Goal: Contribute content: Add original content to the website for others to see

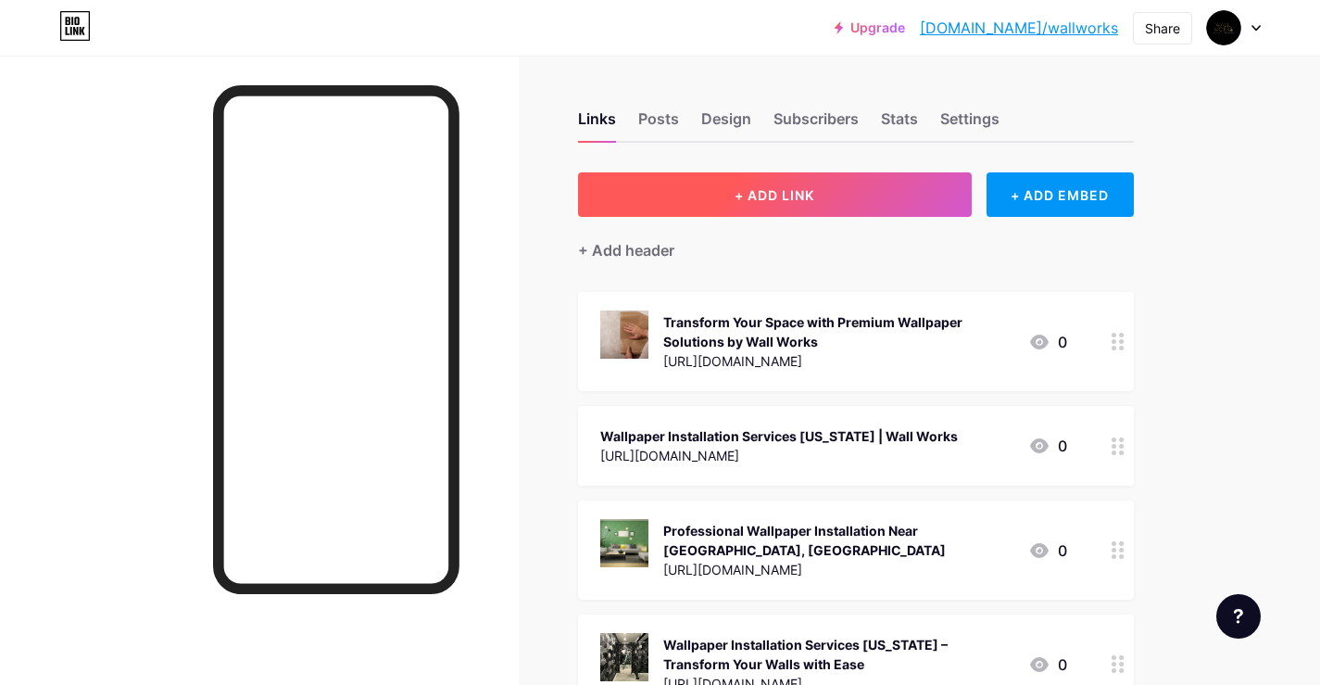
click at [756, 205] on button "+ ADD LINK" at bounding box center [775, 194] width 394 height 44
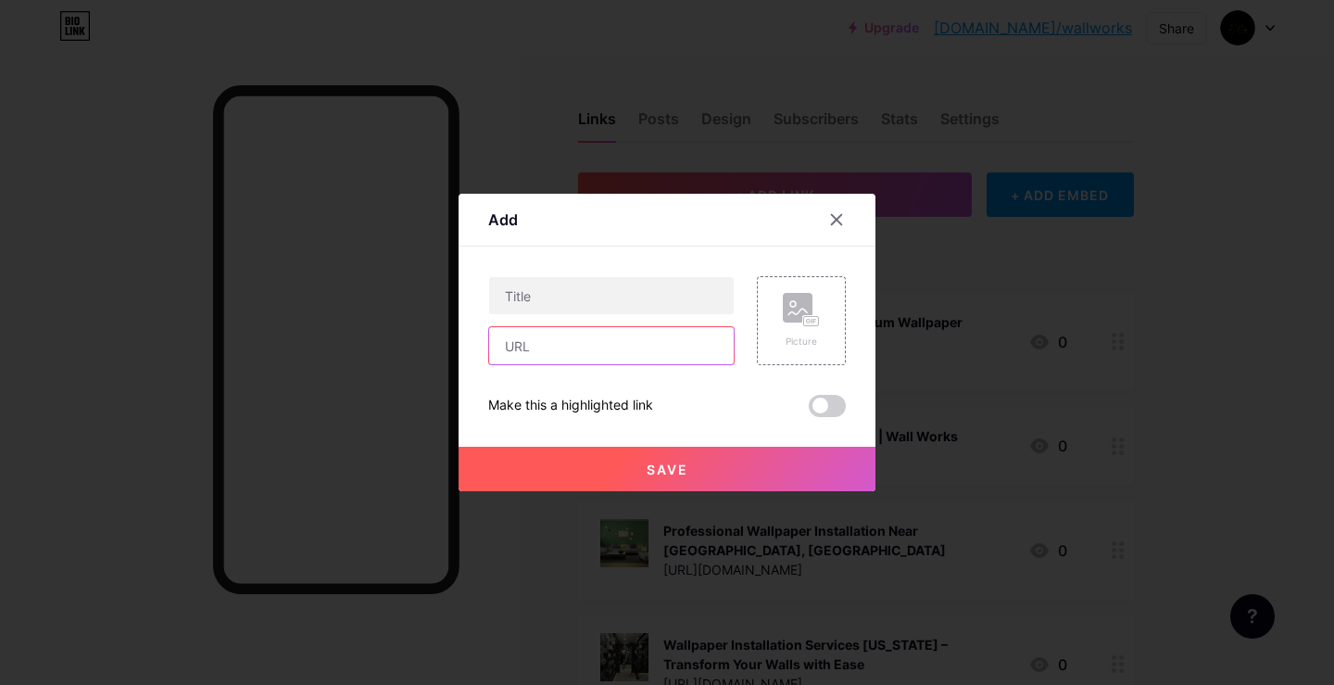
click at [540, 362] on input "text" at bounding box center [611, 345] width 245 height 37
paste input "[URL][DOMAIN_NAME]"
type input "[URL][DOMAIN_NAME]"
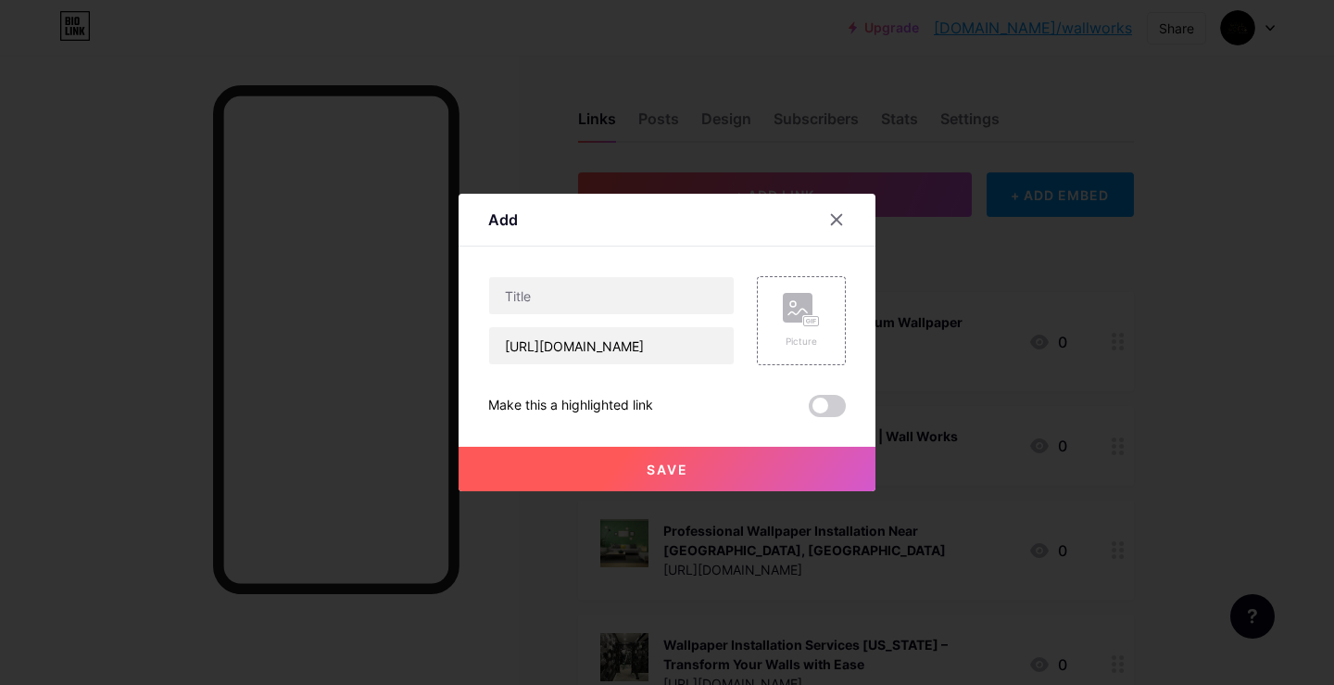
click at [544, 319] on div "[URL][DOMAIN_NAME]" at bounding box center [611, 320] width 246 height 89
click at [545, 303] on input "text" at bounding box center [611, 295] width 245 height 37
paste input "Upgrade Interiors with Wallpaper Installation Services in [GEOGRAPHIC_DATA]"
type input "Upgrade Interiors with Wallpaper Installation Services in [GEOGRAPHIC_DATA]"
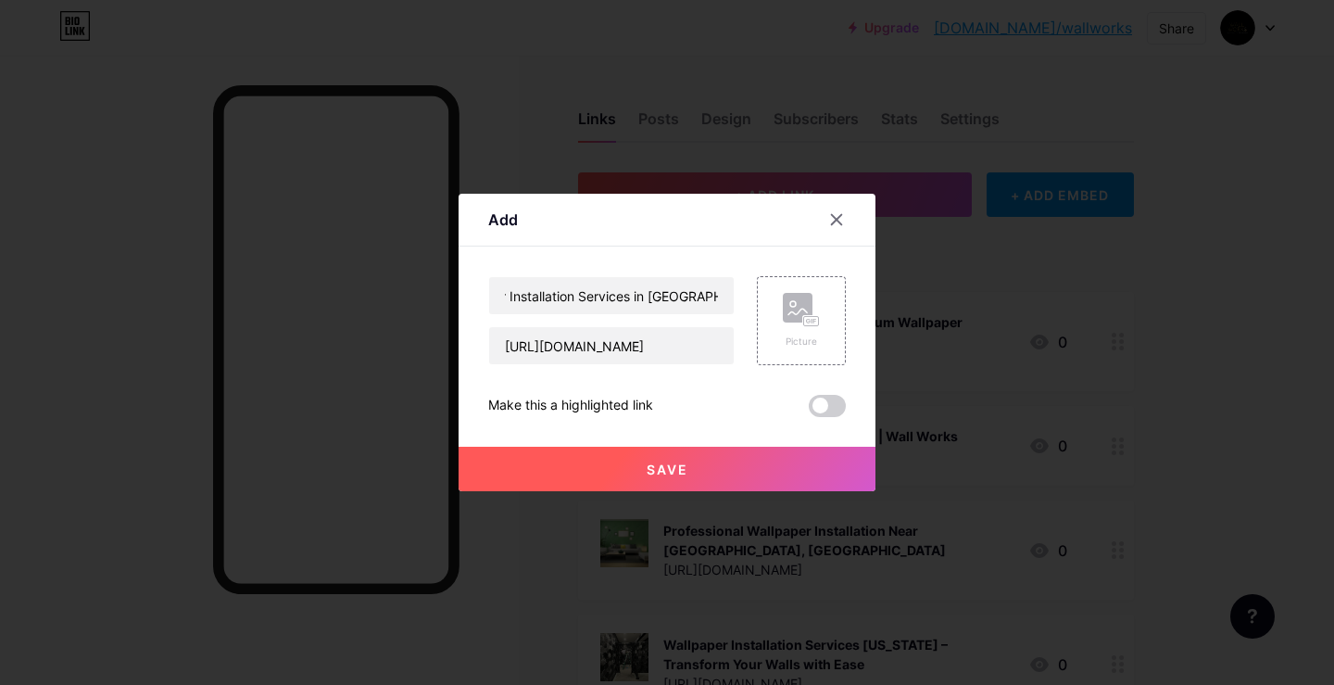
click at [818, 394] on div "Upgrade Interiors with Wallpaper Installation Services in [GEOGRAPHIC_DATA] [UR…" at bounding box center [667, 346] width 358 height 141
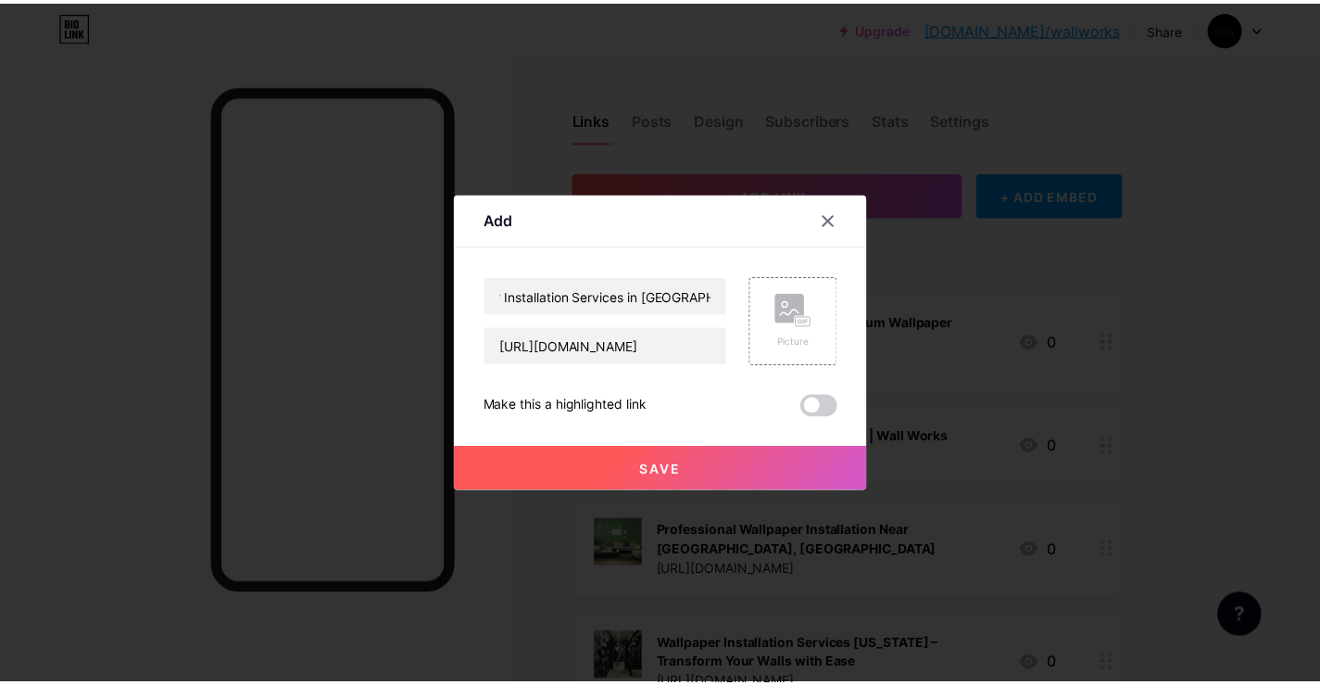
scroll to position [0, 0]
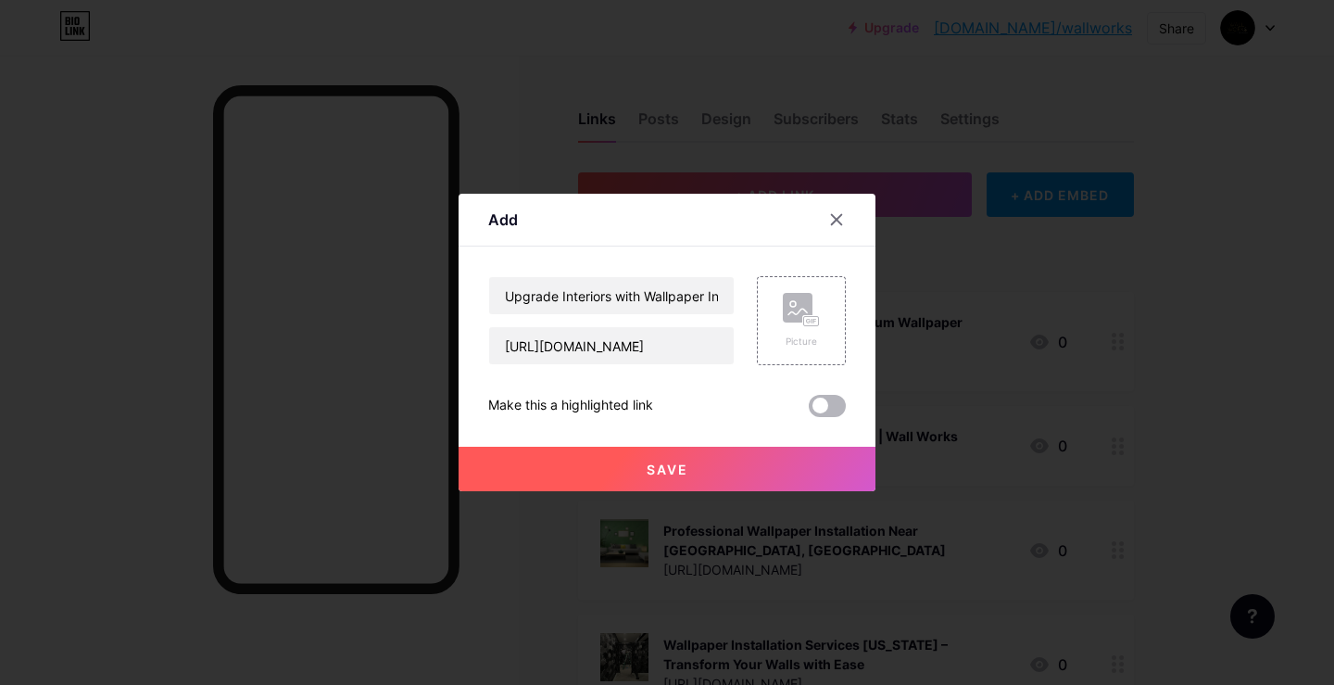
click at [823, 410] on span at bounding box center [827, 406] width 37 height 22
click at [809, 410] on input "checkbox" at bounding box center [809, 410] width 0 height 0
click at [767, 342] on div "Picture" at bounding box center [801, 320] width 89 height 89
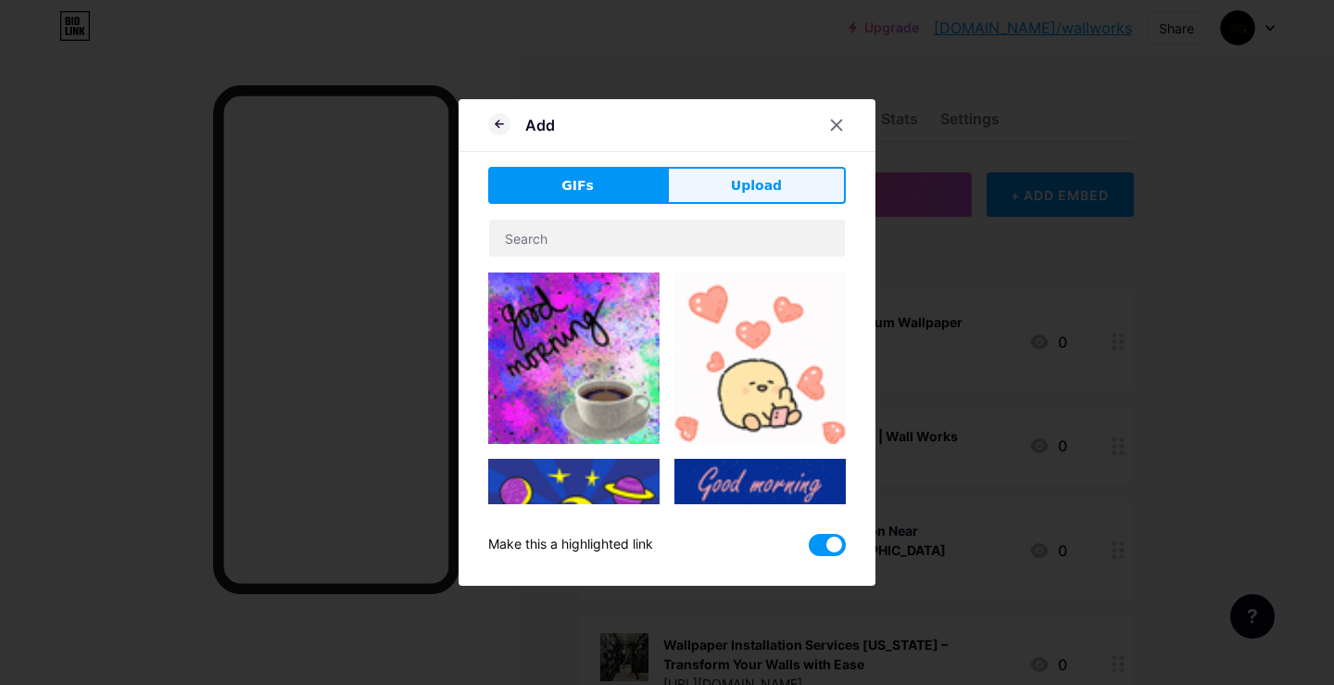
click at [722, 176] on button "Upload" at bounding box center [756, 185] width 179 height 37
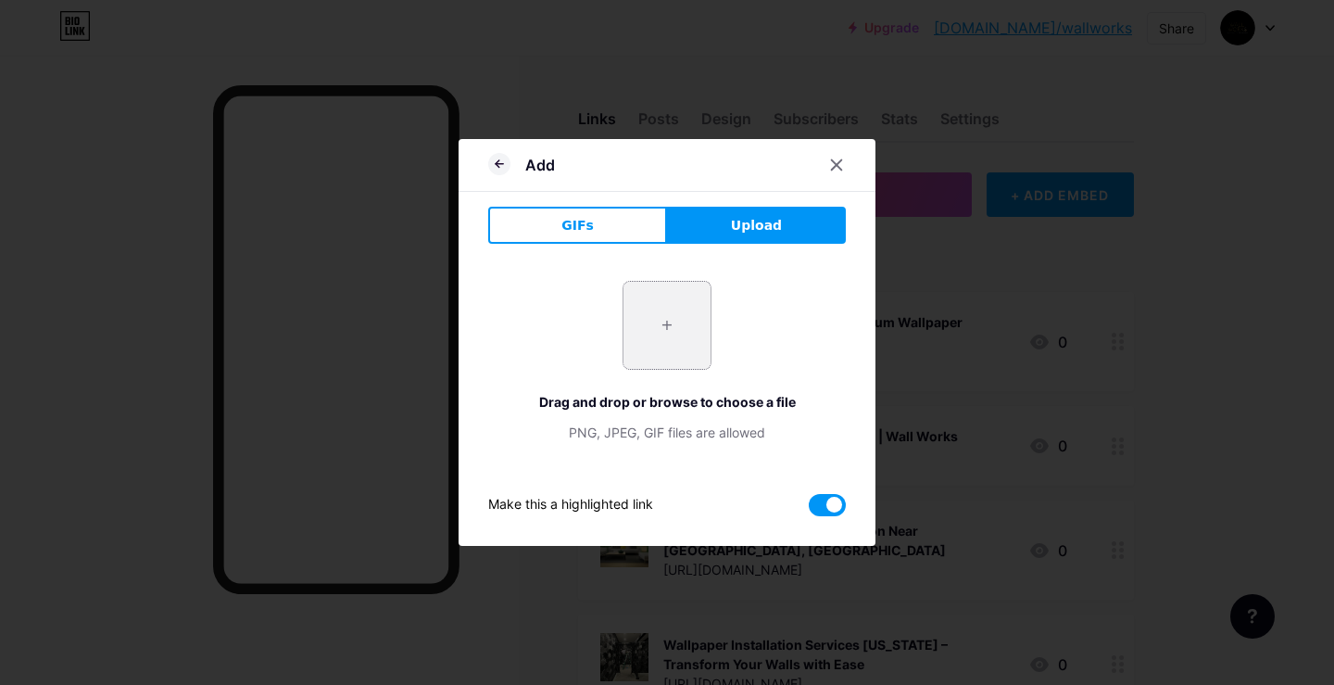
click at [663, 335] on input "file" at bounding box center [667, 325] width 87 height 87
type input "C:\fakepath\image (1).png"
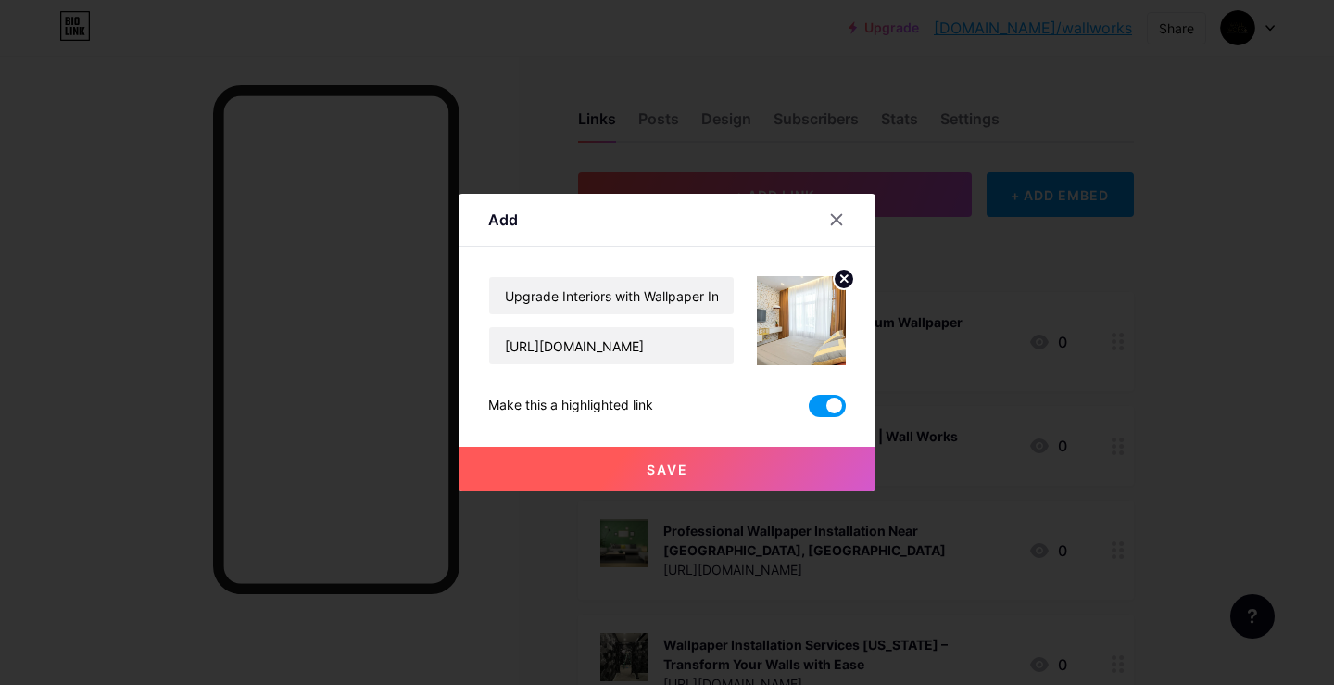
click at [694, 467] on button "Save" at bounding box center [667, 469] width 417 height 44
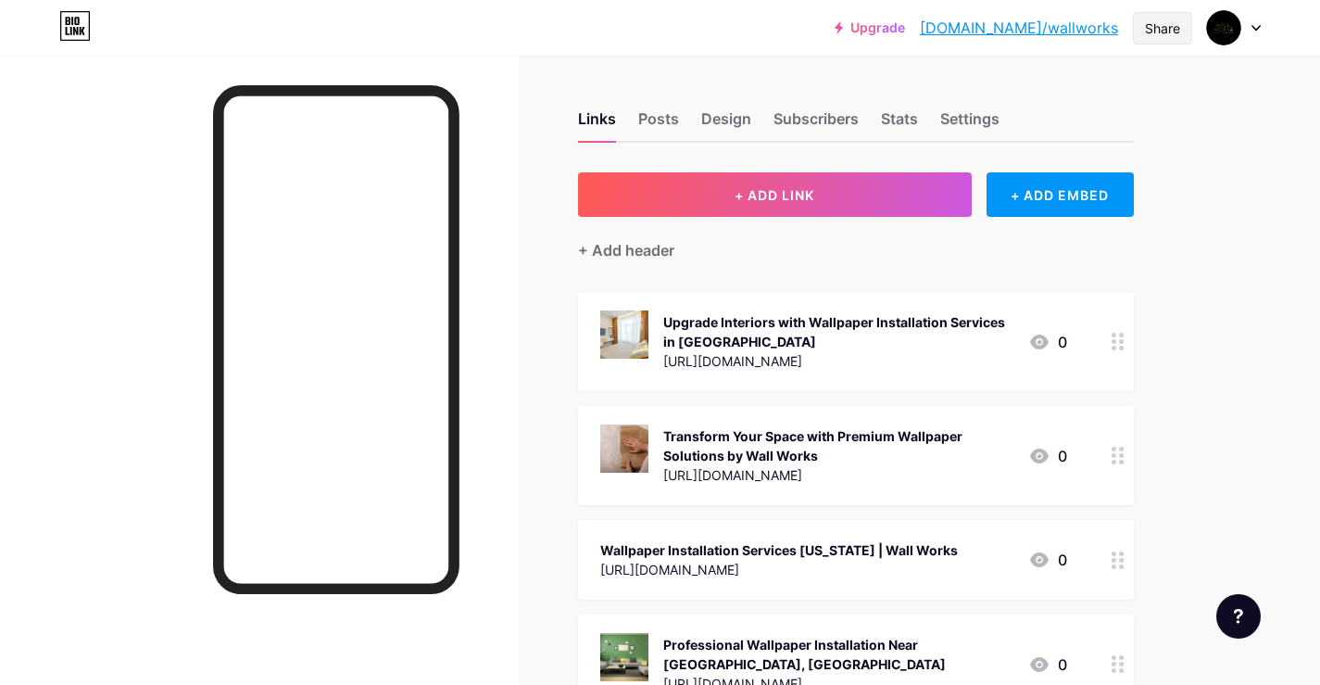
click at [1155, 23] on div "Share" at bounding box center [1162, 28] width 35 height 19
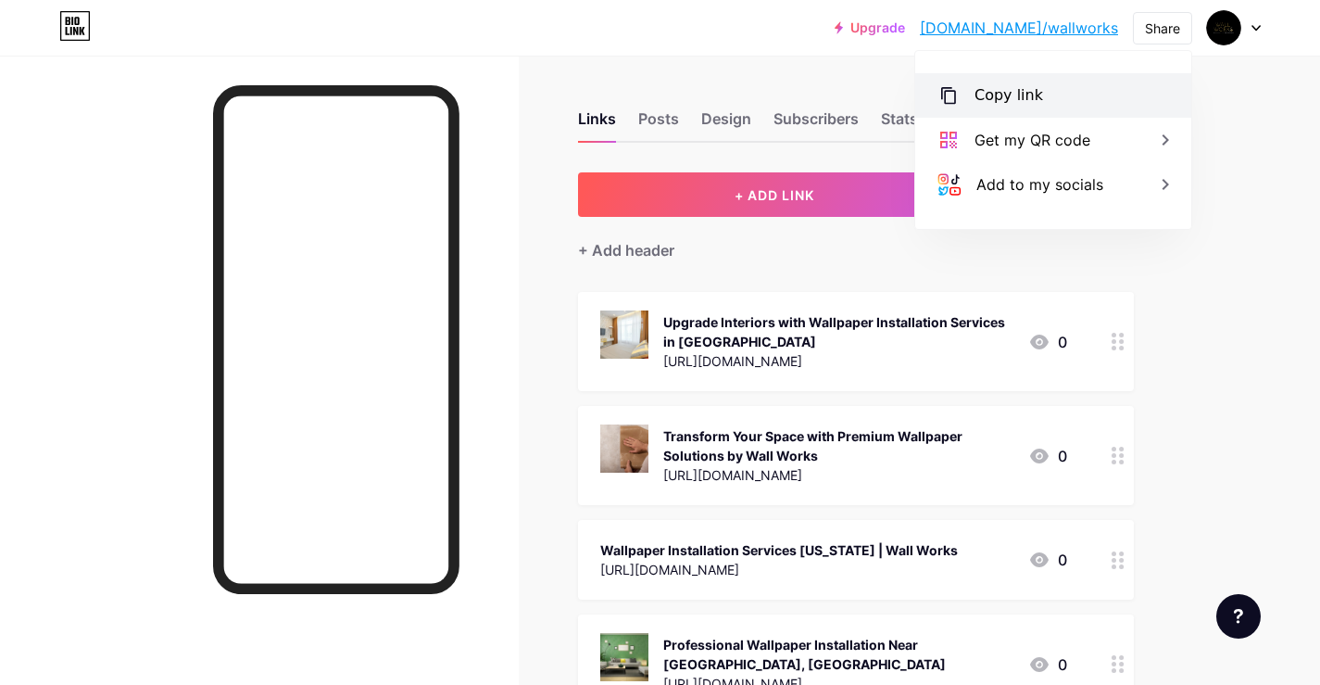
click at [1020, 99] on div "Copy link" at bounding box center [1009, 95] width 69 height 22
drag, startPoint x: 1291, startPoint y: 238, endPoint x: 1216, endPoint y: 272, distance: 82.5
